Goal: Information Seeking & Learning: Learn about a topic

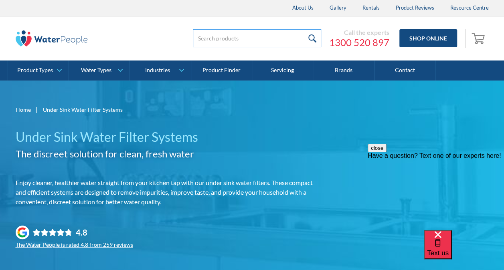
click at [218, 36] on input "search" at bounding box center [257, 38] width 128 height 18
click at [218, 40] on input "search" at bounding box center [257, 38] width 128 height 18
type input "csdpol9"
click at [304, 29] on input "submit" at bounding box center [312, 38] width 17 height 18
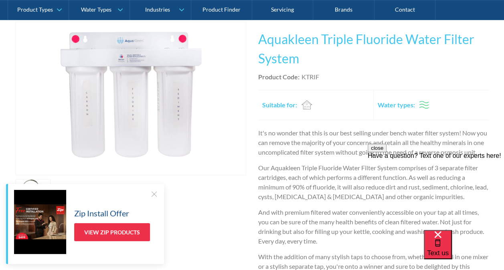
scroll to position [120, 0]
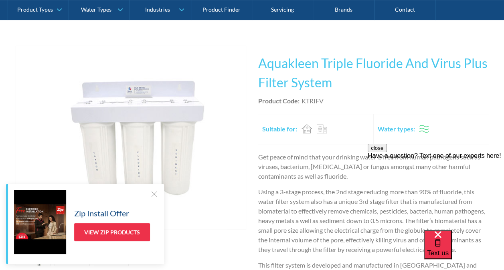
scroll to position [120, 0]
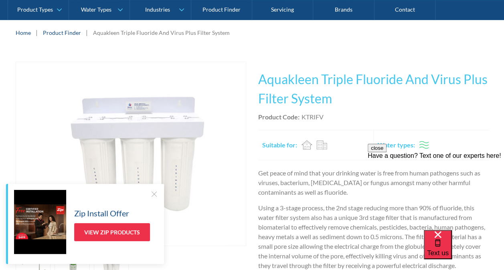
click at [69, 34] on link "Product Finder" at bounding box center [62, 32] width 38 height 8
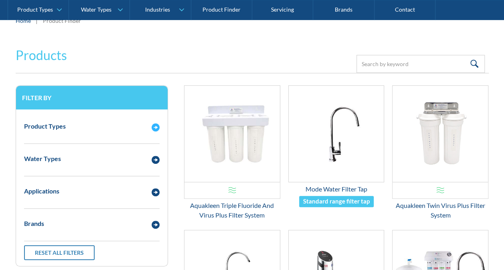
click at [121, 132] on div "Product Types" at bounding box center [92, 127] width 144 height 22
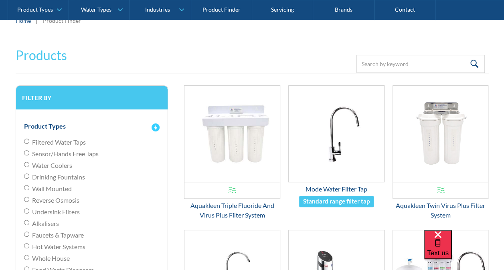
click at [121, 132] on div "Product Types" at bounding box center [92, 127] width 144 height 22
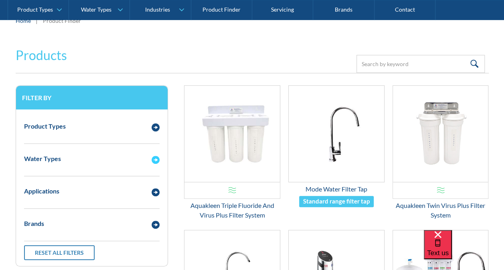
click at [102, 157] on div "Water Types" at bounding box center [84, 159] width 128 height 10
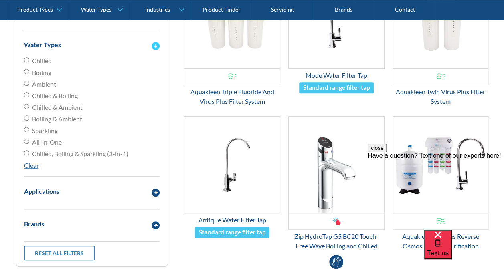
scroll to position [241, 0]
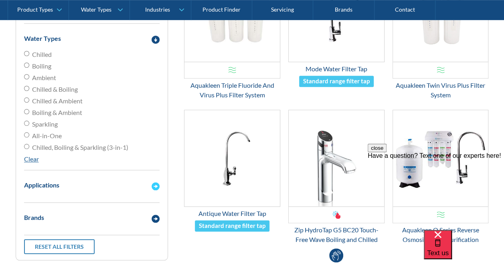
click at [93, 192] on div "Applications" at bounding box center [92, 186] width 144 height 22
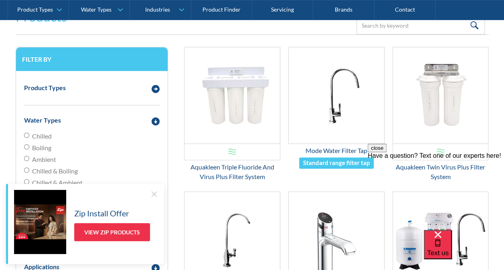
scroll to position [120, 0]
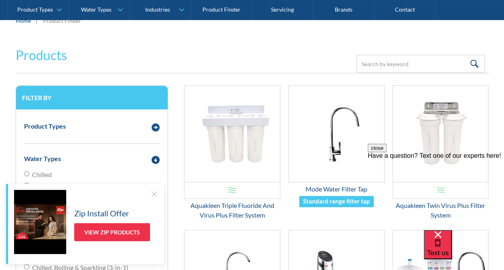
click at [113, 122] on div "Product Types" at bounding box center [84, 127] width 128 height 10
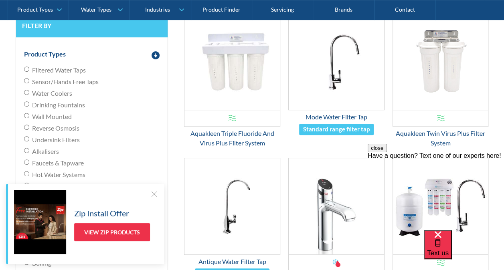
scroll to position [201, 0]
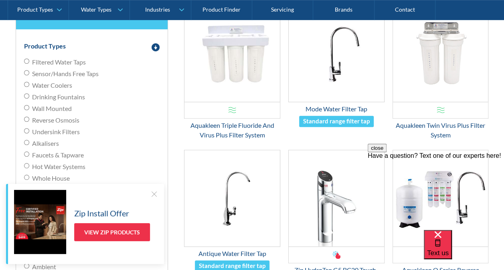
click at [63, 131] on span "Undersink Filters" at bounding box center [56, 132] width 48 height 10
click at [29, 131] on input "Undersink Filters" at bounding box center [26, 130] width 5 height 5
radio input "true"
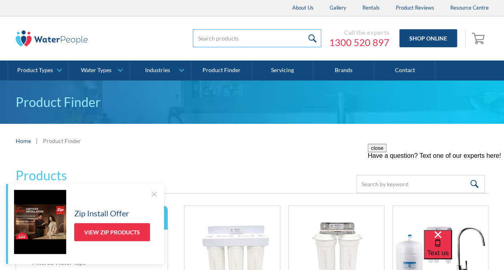
click at [262, 42] on input "search" at bounding box center [257, 38] width 128 height 18
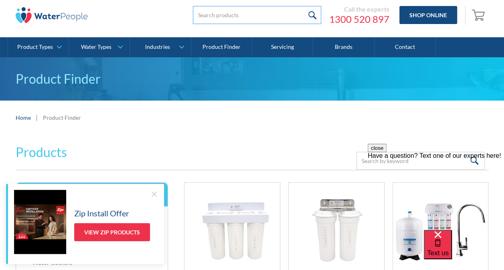
scroll to position [40, 0]
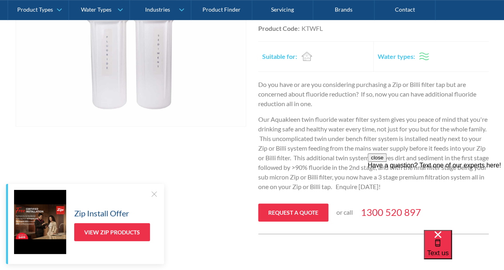
scroll to position [120, 0]
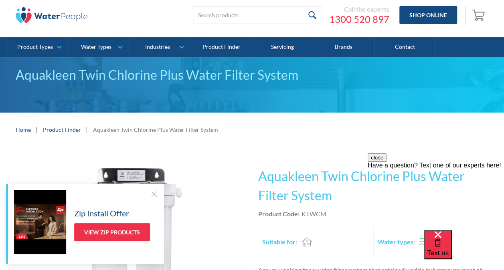
scroll to position [40, 0]
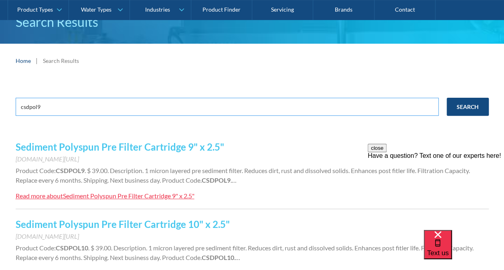
drag, startPoint x: 96, startPoint y: 102, endPoint x: -2, endPoint y: 100, distance: 97.9
click at [0, 100] on html "Christmas Trading Dates: Office Closes Friday December 24th. Open Tuesday Janua…" at bounding box center [252, 55] width 504 height 270
type input "ccb9"
click at [447, 98] on input "Search" at bounding box center [468, 107] width 42 height 18
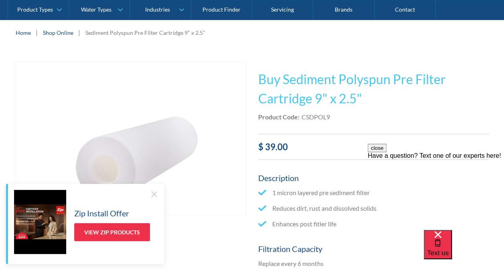
scroll to position [120, 0]
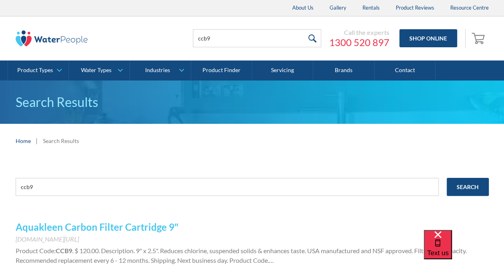
click at [102, 224] on link "Aquakleen Carbon Filter Cartridge 9"" at bounding box center [97, 228] width 163 height 12
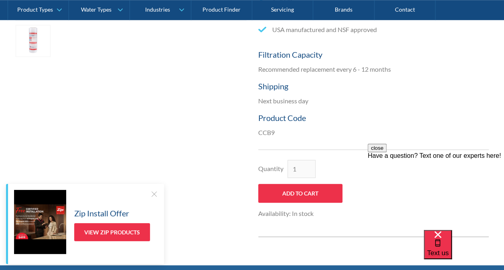
scroll to position [321, 0]
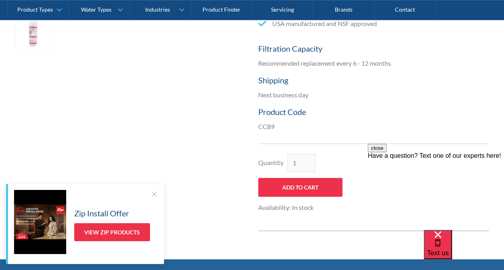
click at [152, 194] on div at bounding box center [154, 194] width 8 height 8
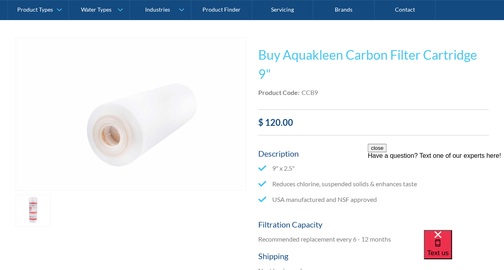
scroll to position [120, 0]
